Goal: Task Accomplishment & Management: Manage account settings

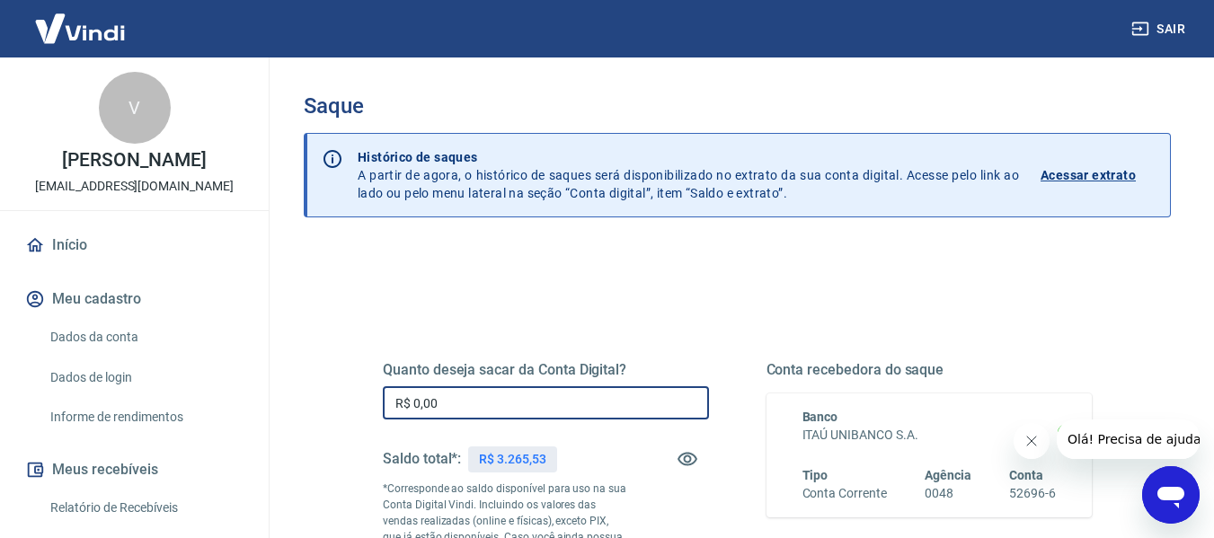
drag, startPoint x: 463, startPoint y: 407, endPoint x: 406, endPoint y: 409, distance: 56.7
click at [406, 409] on input "R$ 0,00" at bounding box center [546, 403] width 326 height 33
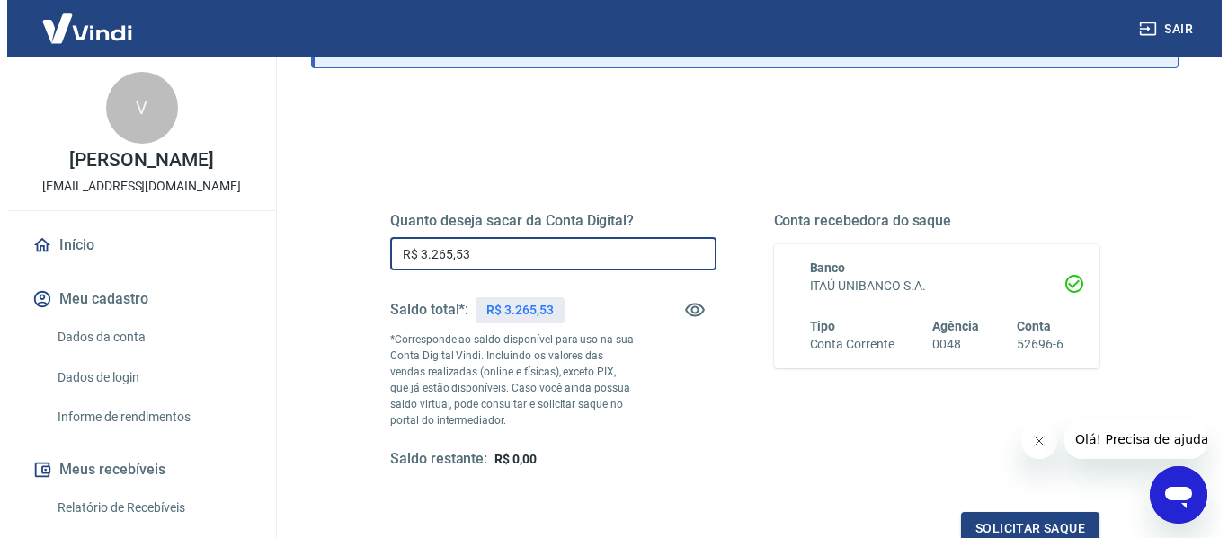
scroll to position [180, 0]
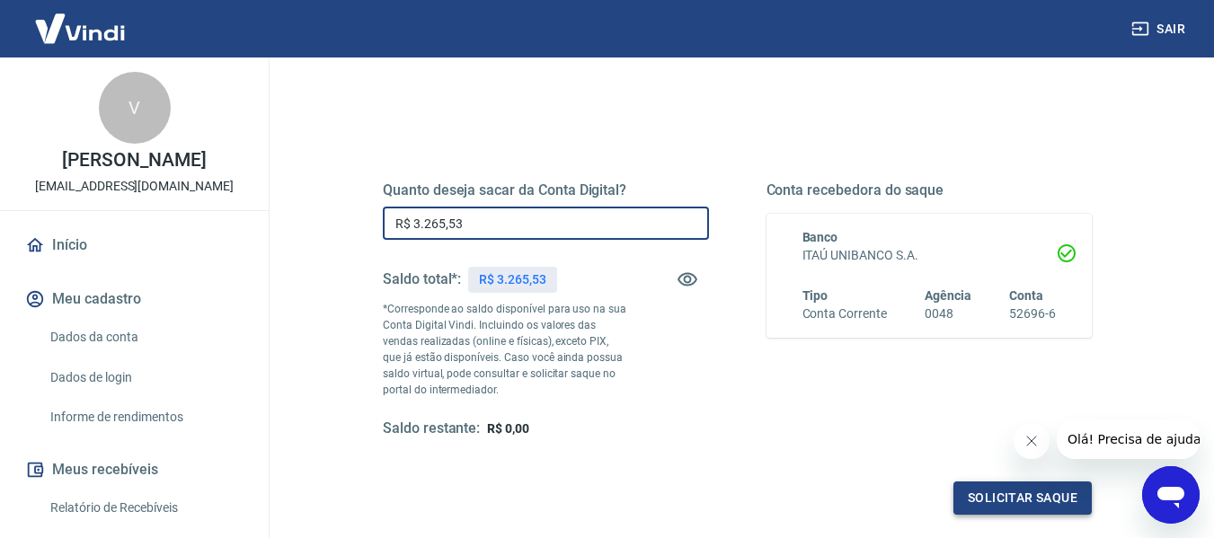
type input "R$ 3.265,53"
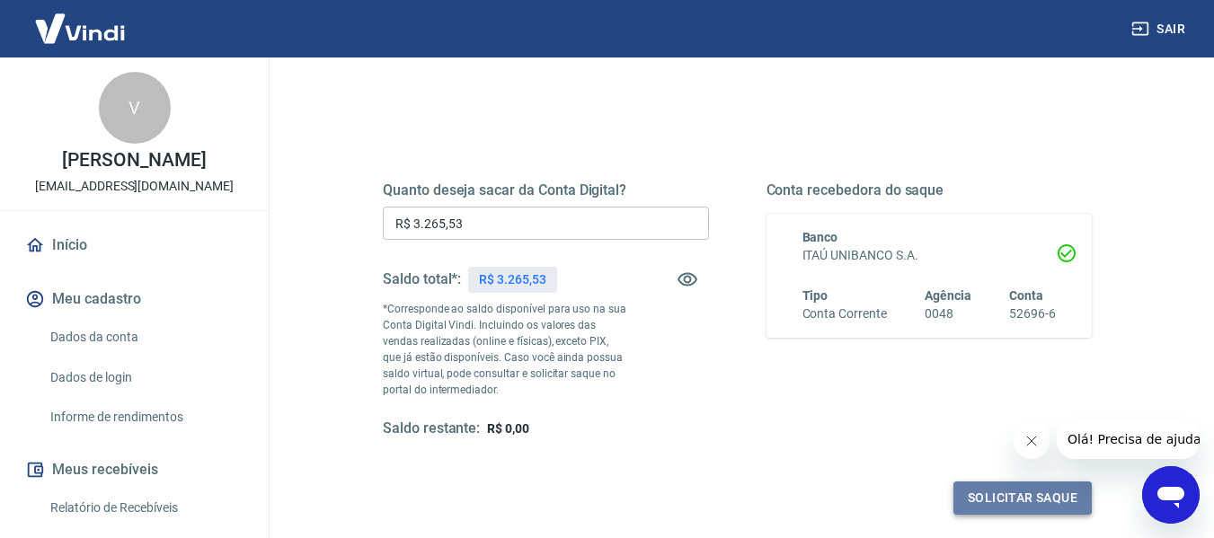
click at [984, 491] on button "Solicitar saque" at bounding box center [1023, 498] width 138 height 33
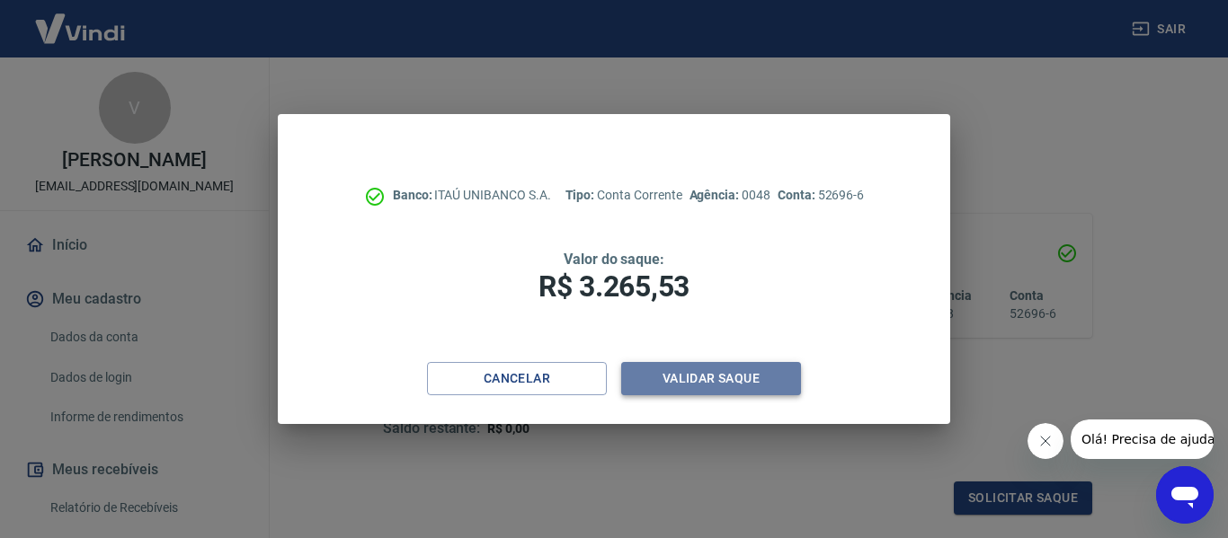
click at [703, 380] on button "Validar saque" at bounding box center [711, 378] width 180 height 33
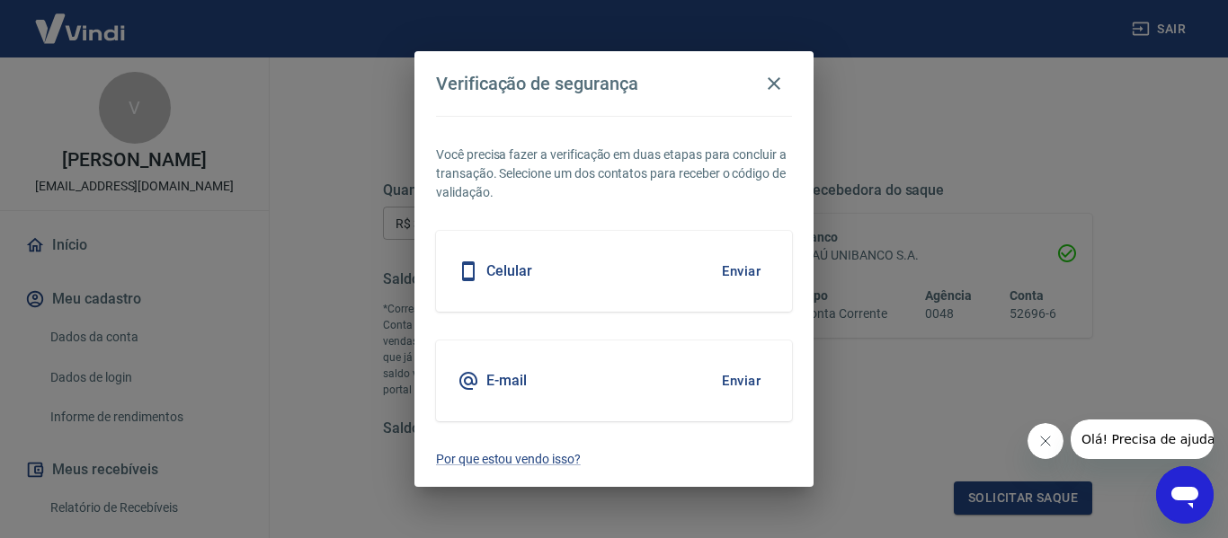
click at [533, 376] on div "E-mail Enviar" at bounding box center [614, 381] width 356 height 81
click at [730, 377] on button "Enviar" at bounding box center [741, 381] width 58 height 38
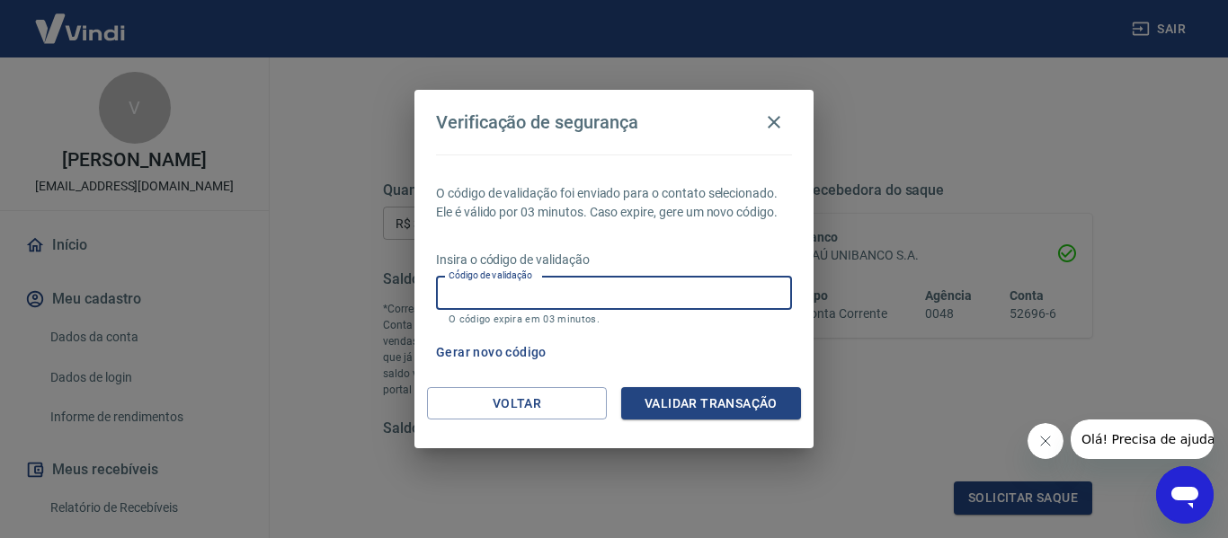
click at [476, 283] on div "Código de validação Código de validação O código expira em 03 minutos." at bounding box center [614, 301] width 356 height 49
paste input "473998"
type input "473998"
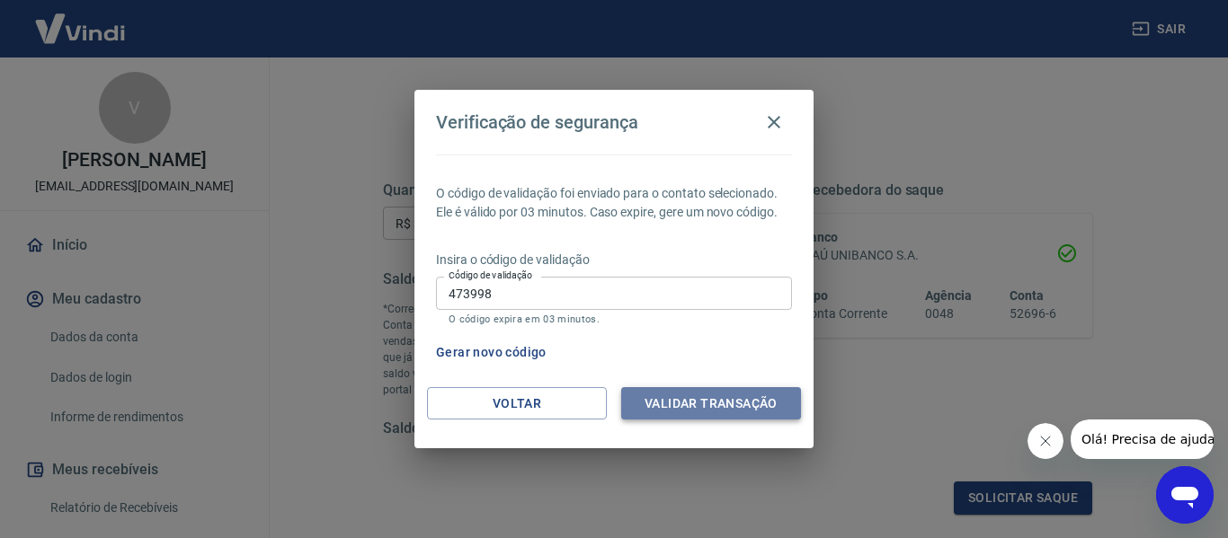
click at [690, 401] on button "Validar transação" at bounding box center [711, 403] width 180 height 33
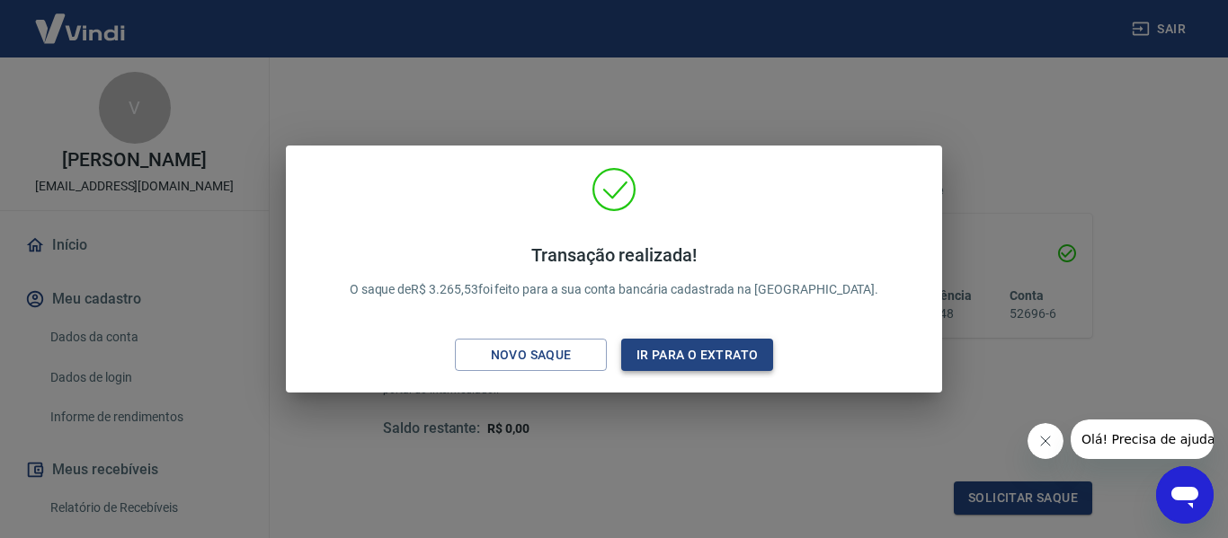
click at [663, 352] on button "Ir para o extrato" at bounding box center [697, 355] width 152 height 33
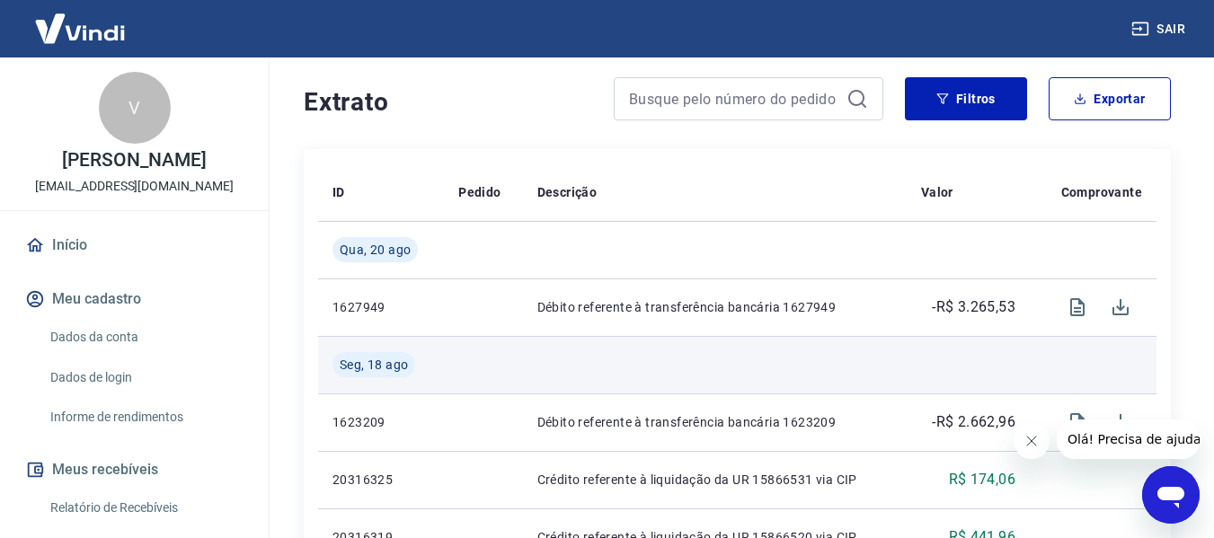
scroll to position [270, 0]
